Goal: Navigation & Orientation: Understand site structure

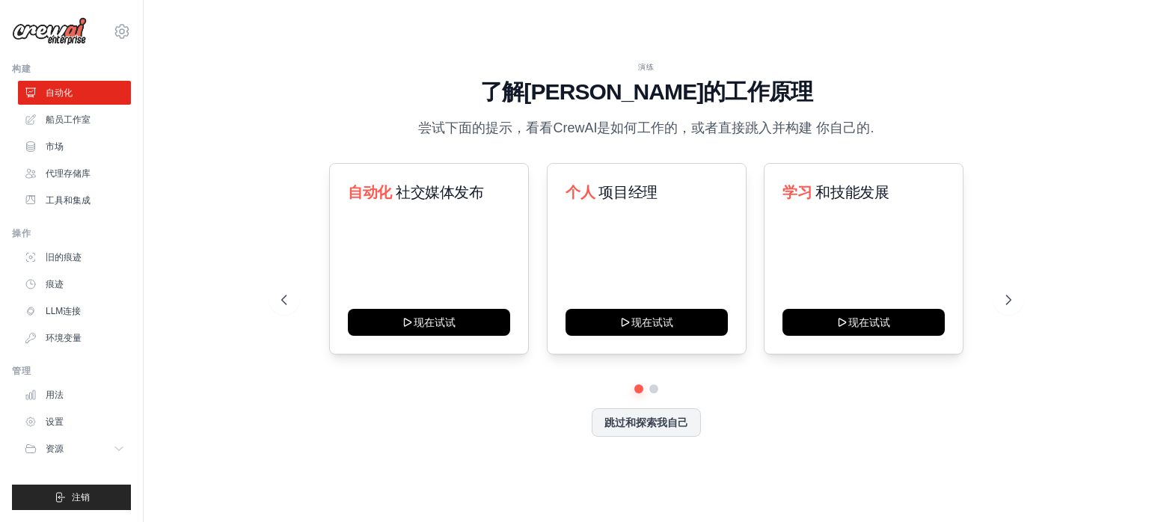
click at [334, 77] on div "演练 了解CrewAI的工作原理 尝试下面的提示，看看CrewAI是如何工作的，或者直接跳入并构建 你自己的." at bounding box center [646, 100] width 730 height 78
click at [641, 420] on font "跳过和探索我自己" at bounding box center [646, 421] width 84 height 12
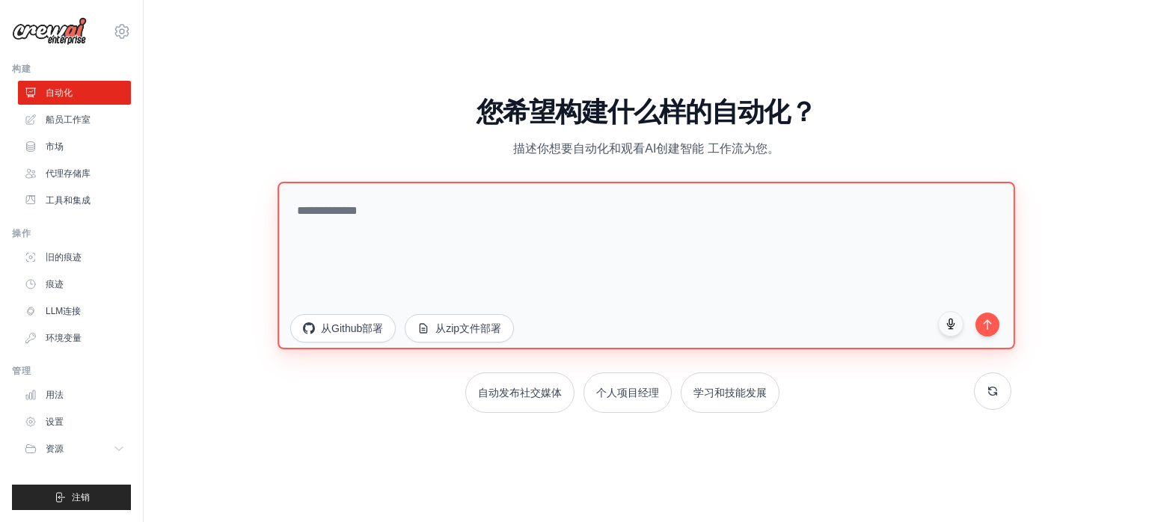
click at [454, 221] on textarea at bounding box center [647, 266] width 738 height 168
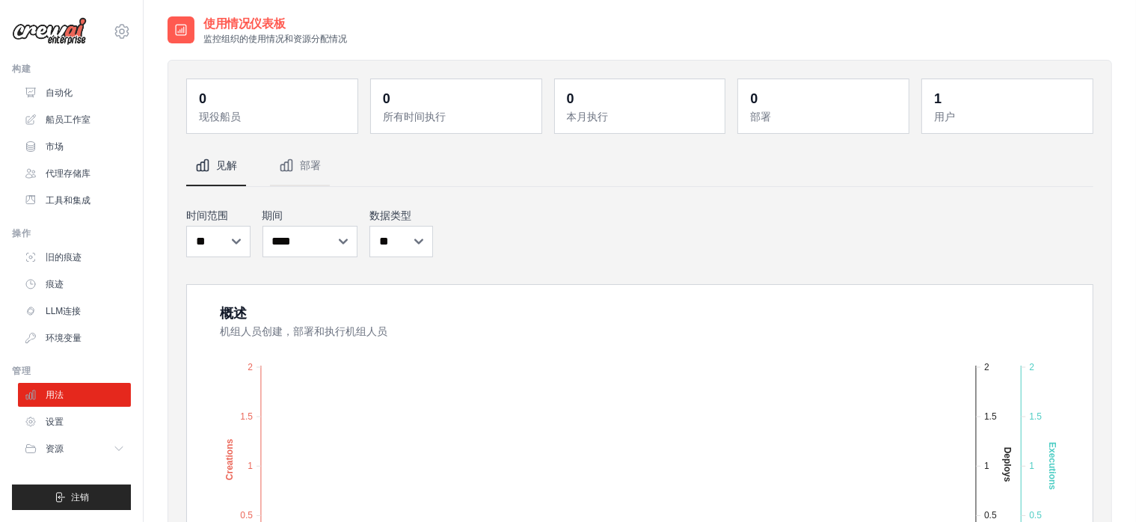
click at [628, 219] on div "**********" at bounding box center [639, 232] width 907 height 55
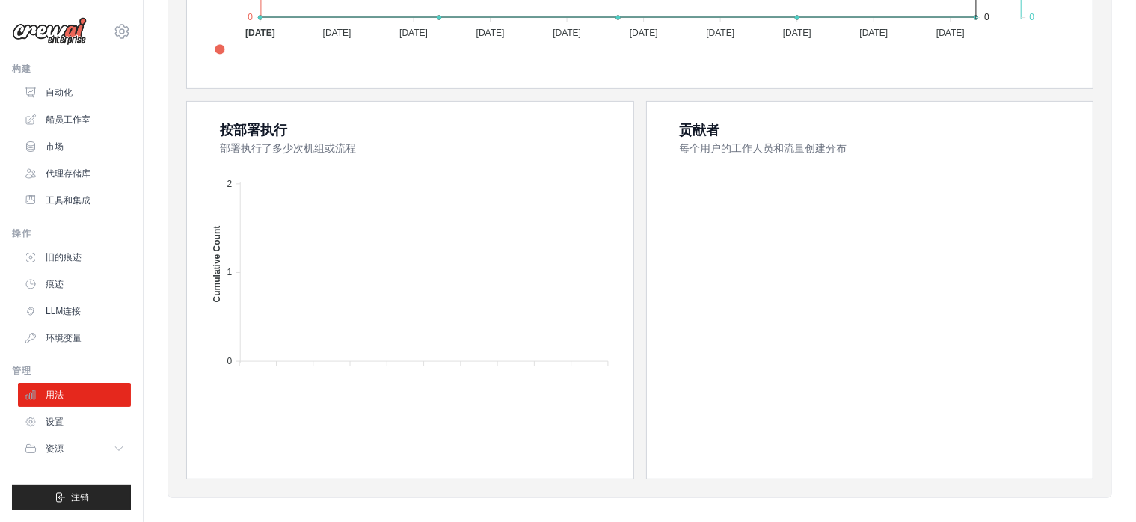
scroll to position [560, 0]
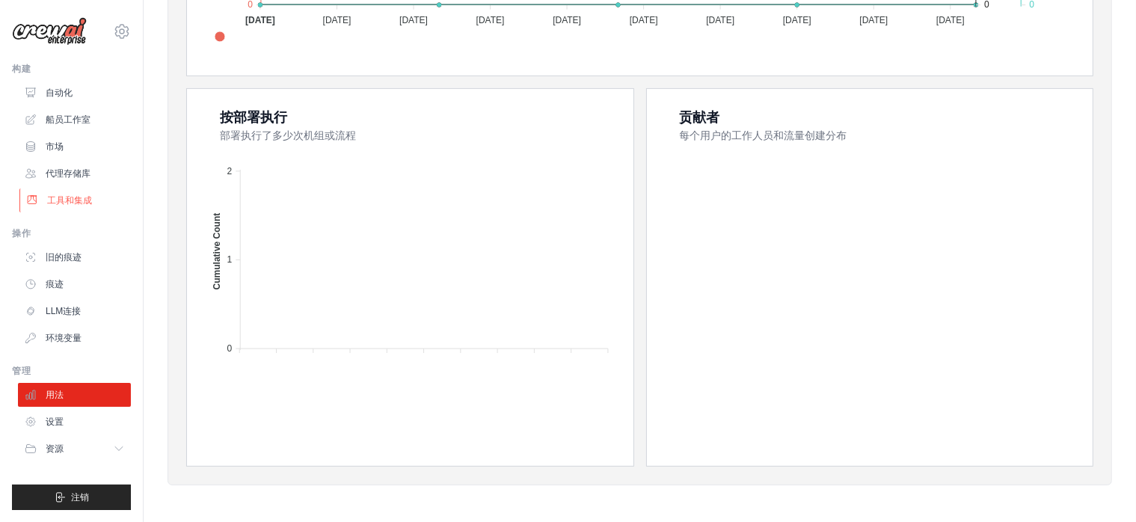
click at [64, 196] on font "工具和集成" at bounding box center [69, 200] width 45 height 10
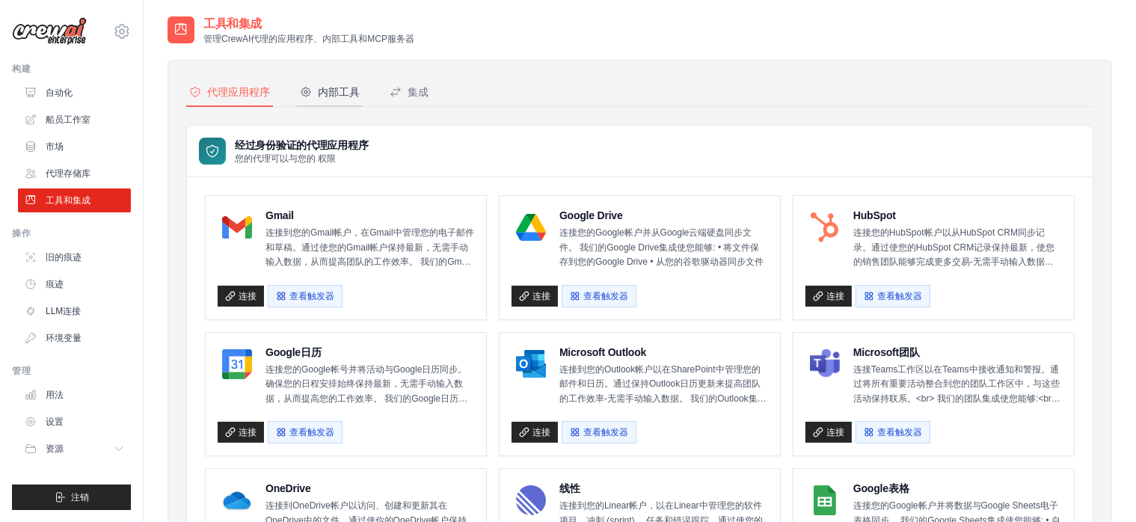
click at [335, 102] on button "内部工具" at bounding box center [330, 93] width 66 height 28
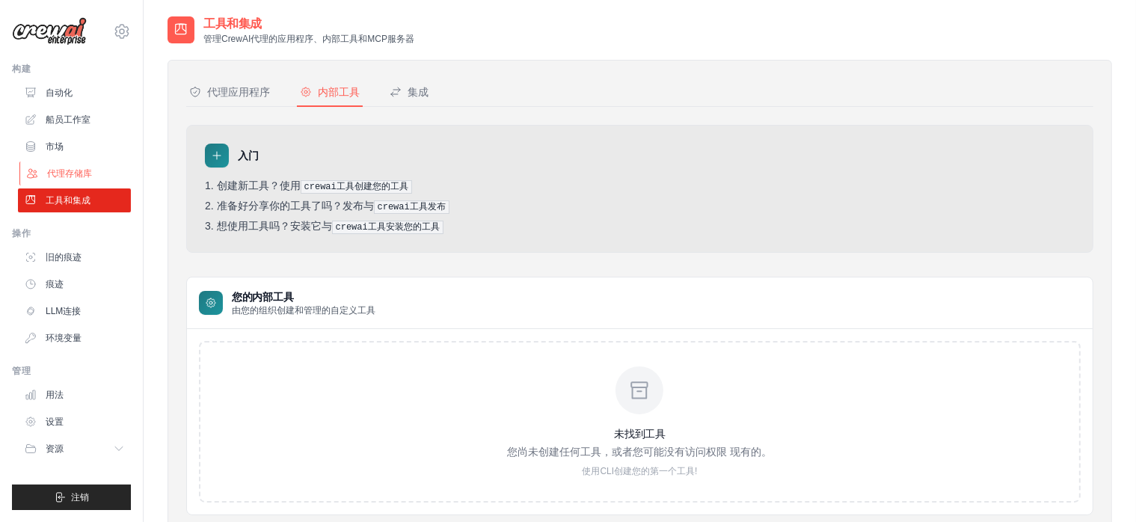
click at [71, 165] on link "代理存储库" at bounding box center [75, 174] width 113 height 24
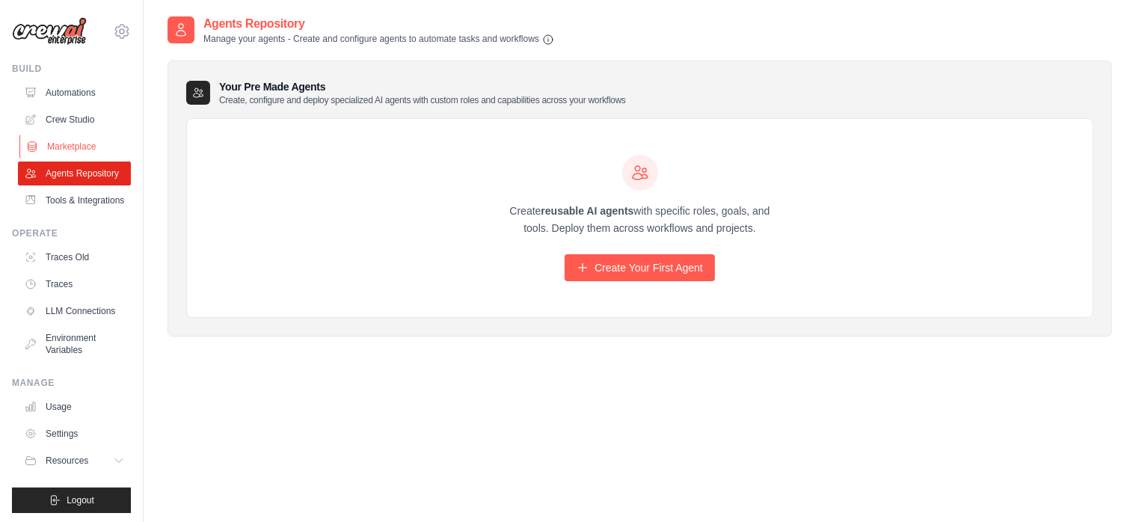
click at [74, 138] on link "Marketplace" at bounding box center [75, 147] width 113 height 24
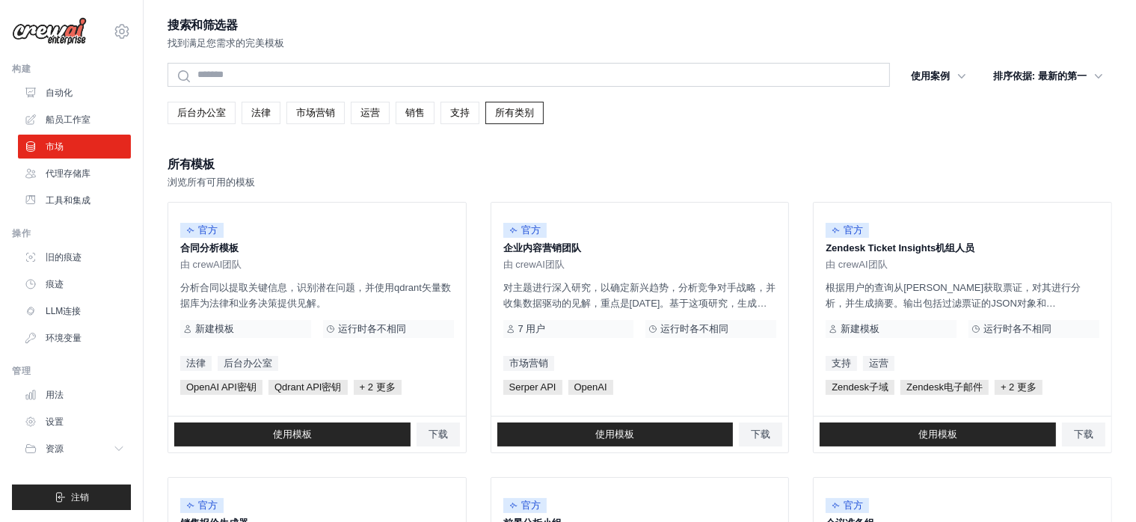
click at [427, 173] on div "所有模板 浏览所有可用的模板" at bounding box center [640, 172] width 945 height 36
click at [77, 120] on font "船员工作室" at bounding box center [69, 119] width 45 height 10
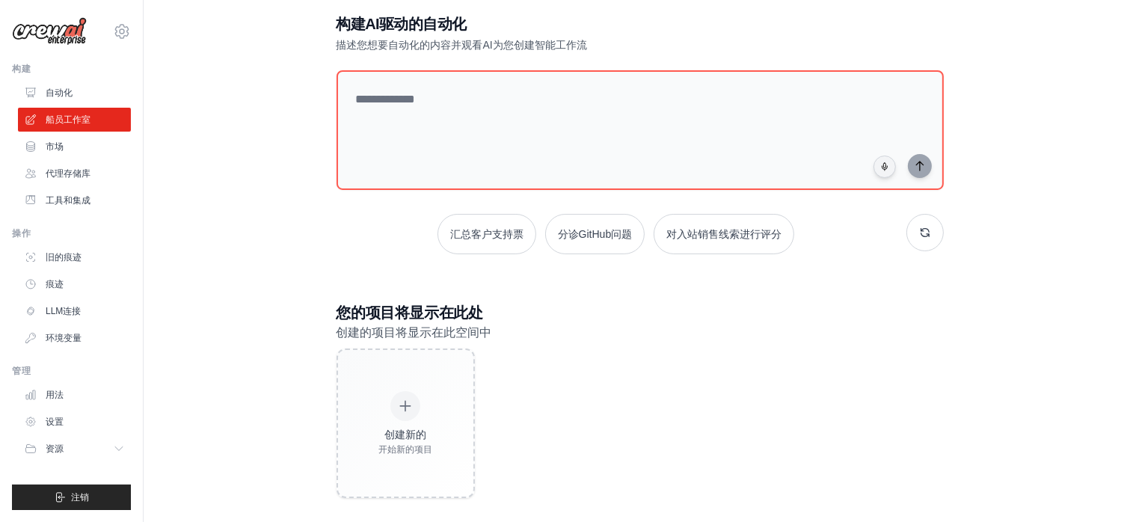
scroll to position [39, 0]
